Goal: Task Accomplishment & Management: Manage account settings

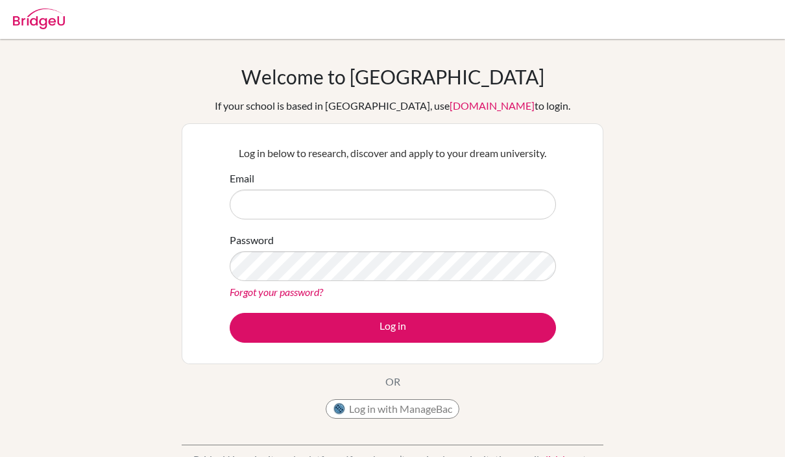
scroll to position [99, 0]
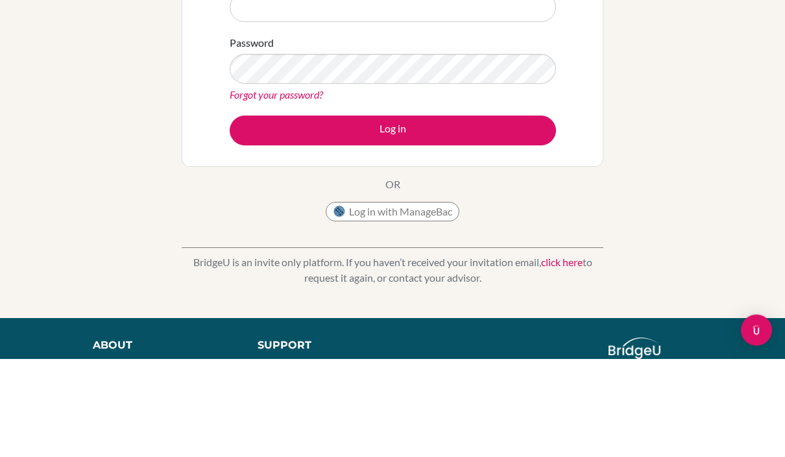
click at [460, 104] on input "Email" at bounding box center [393, 106] width 326 height 30
type input "[EMAIL_ADDRESS][DOMAIN_NAME]"
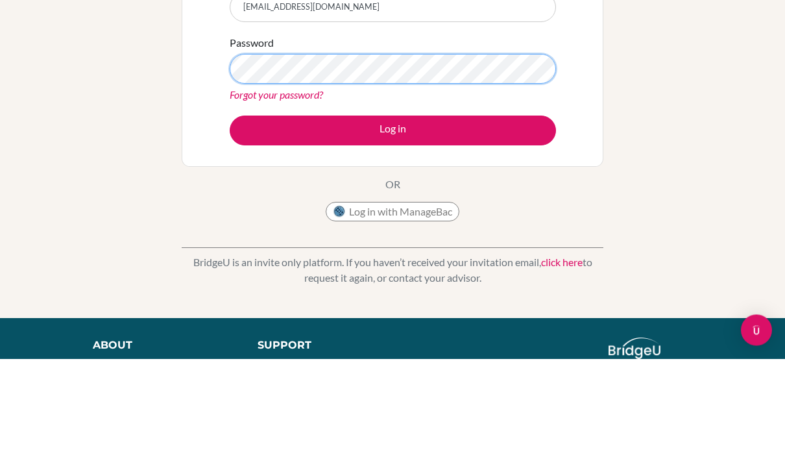
click at [393, 228] on button "Log in" at bounding box center [393, 229] width 326 height 30
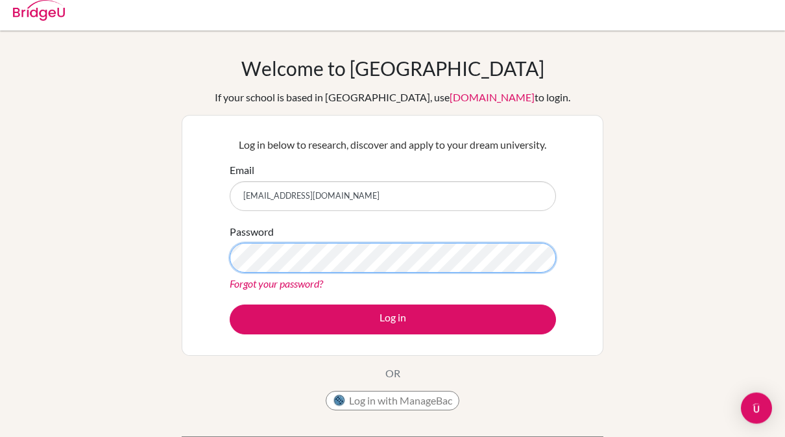
scroll to position [0, 0]
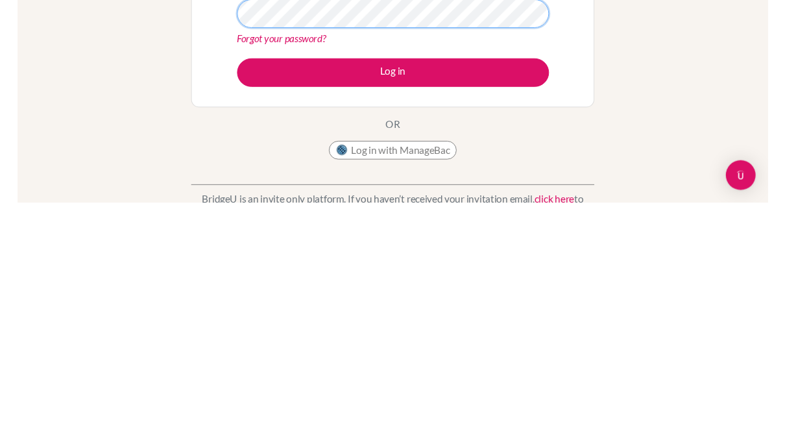
scroll to position [34, 0]
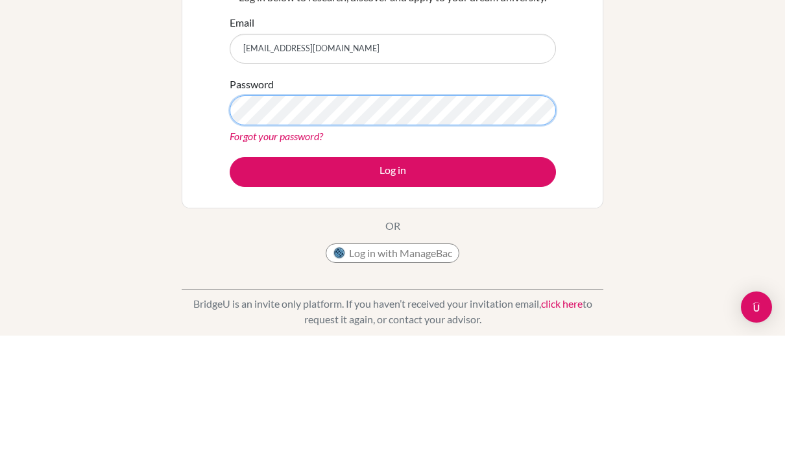
click at [393, 278] on button "Log in" at bounding box center [393, 293] width 326 height 30
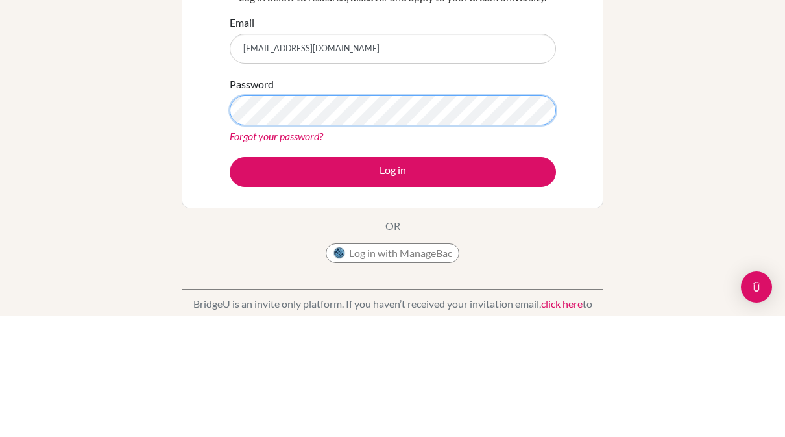
scroll to position [166, 0]
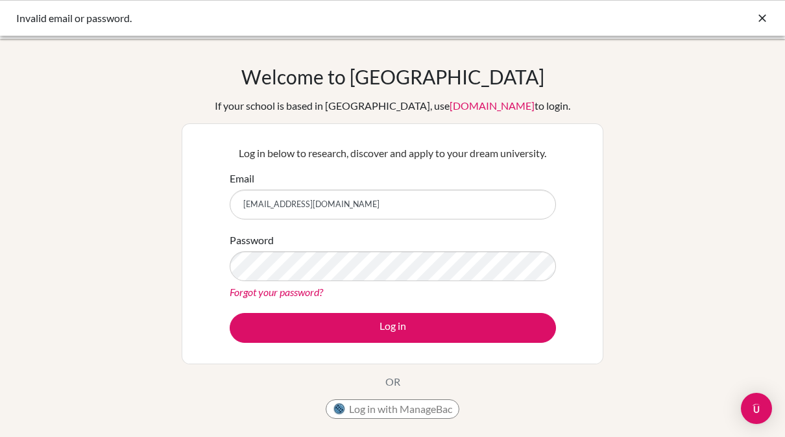
click at [766, 23] on icon at bounding box center [762, 18] width 13 height 13
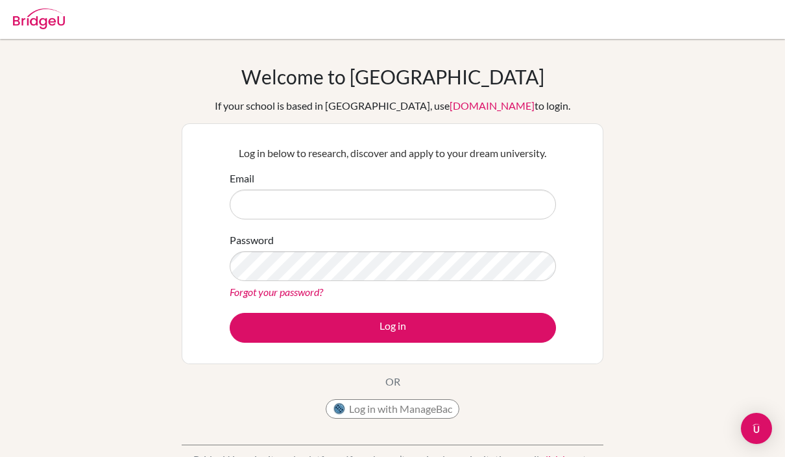
scroll to position [99, 0]
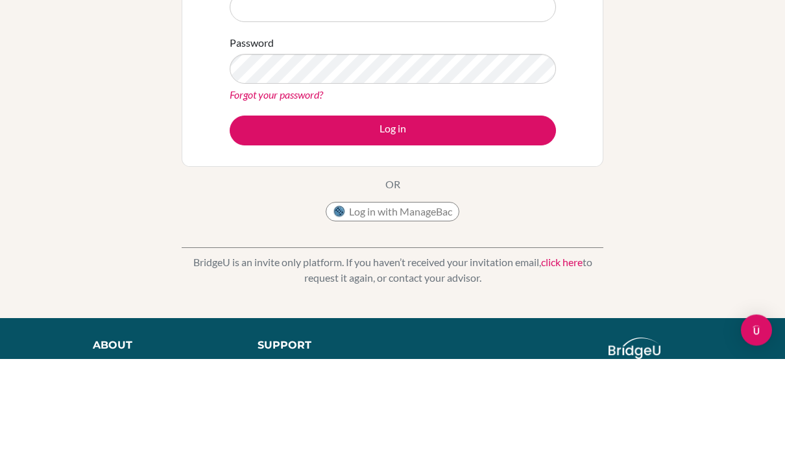
click at [34, 143] on div "Welcome to BridgeU If your school is based in China, use app.bridge-u.com.cn to…" at bounding box center [392, 178] width 785 height 424
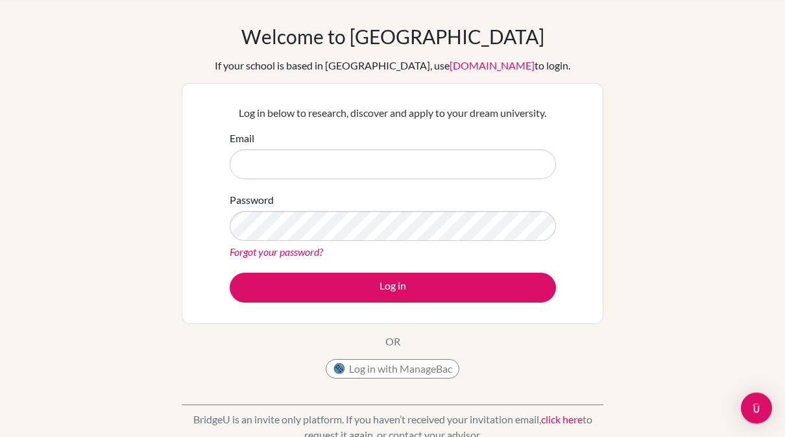
scroll to position [36, 0]
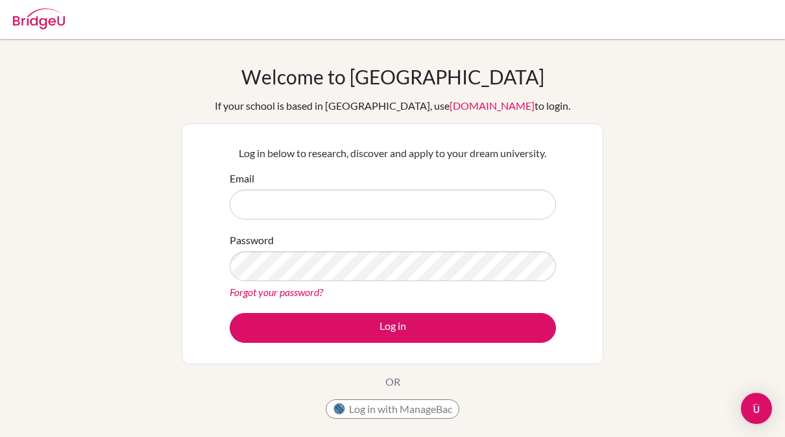
click at [470, 189] on input "Email" at bounding box center [393, 204] width 326 height 30
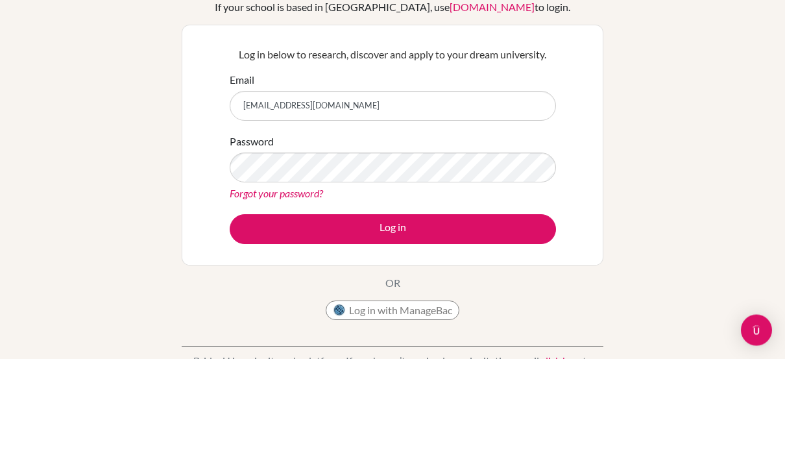
type input "yeonseokim0208@gmail.com"
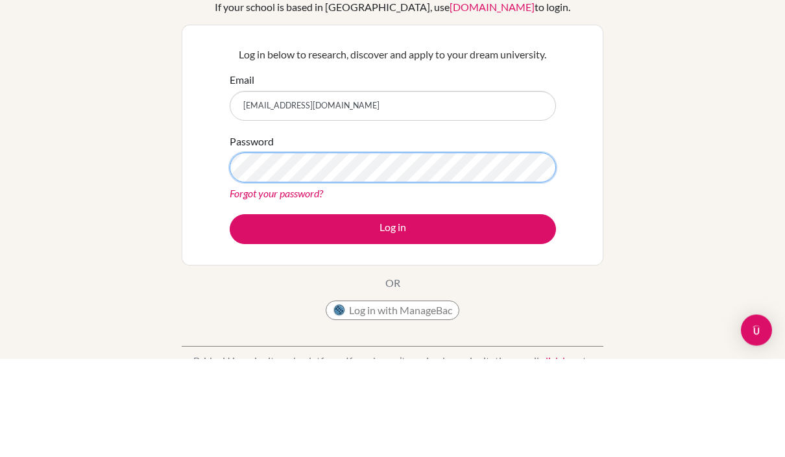
click at [393, 313] on button "Log in" at bounding box center [393, 328] width 326 height 30
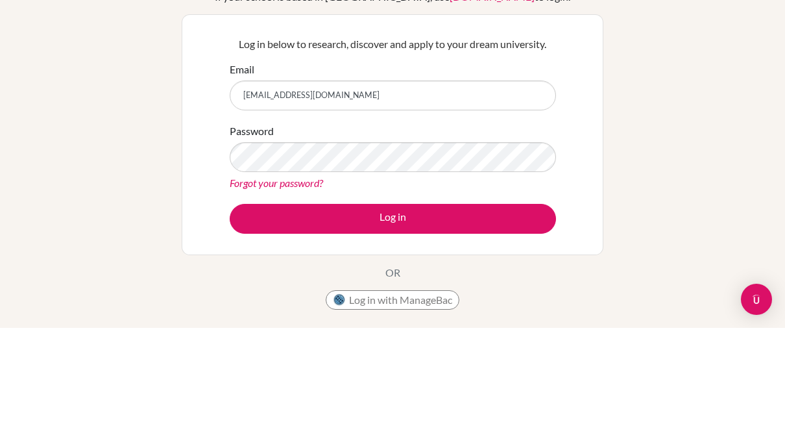
scroll to position [109, 0]
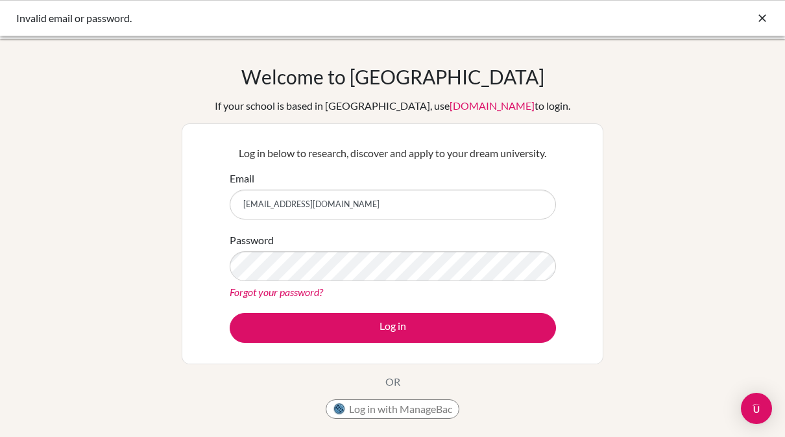
click at [759, 398] on div "Open Intercom Messenger" at bounding box center [756, 408] width 31 height 31
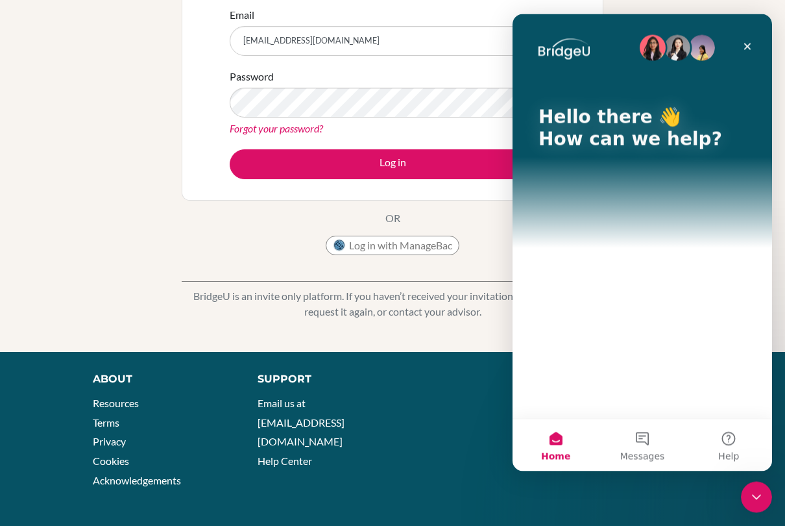
scroll to position [164, 0]
click at [752, 46] on icon "Close" at bounding box center [747, 47] width 10 height 10
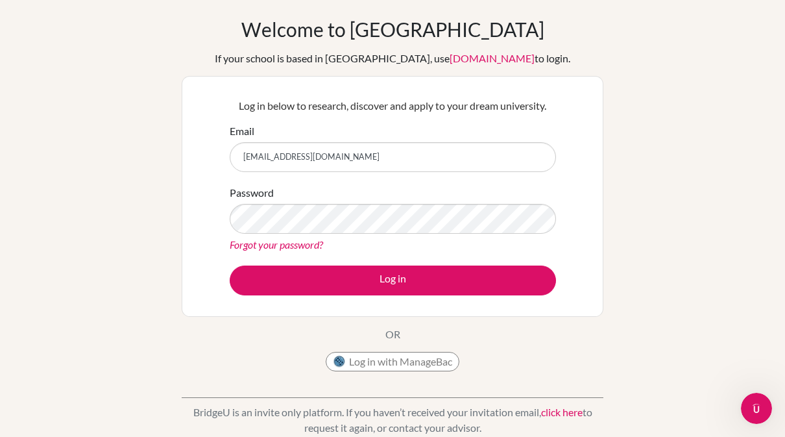
scroll to position [0, 0]
